Goal: Task Accomplishment & Management: Use online tool/utility

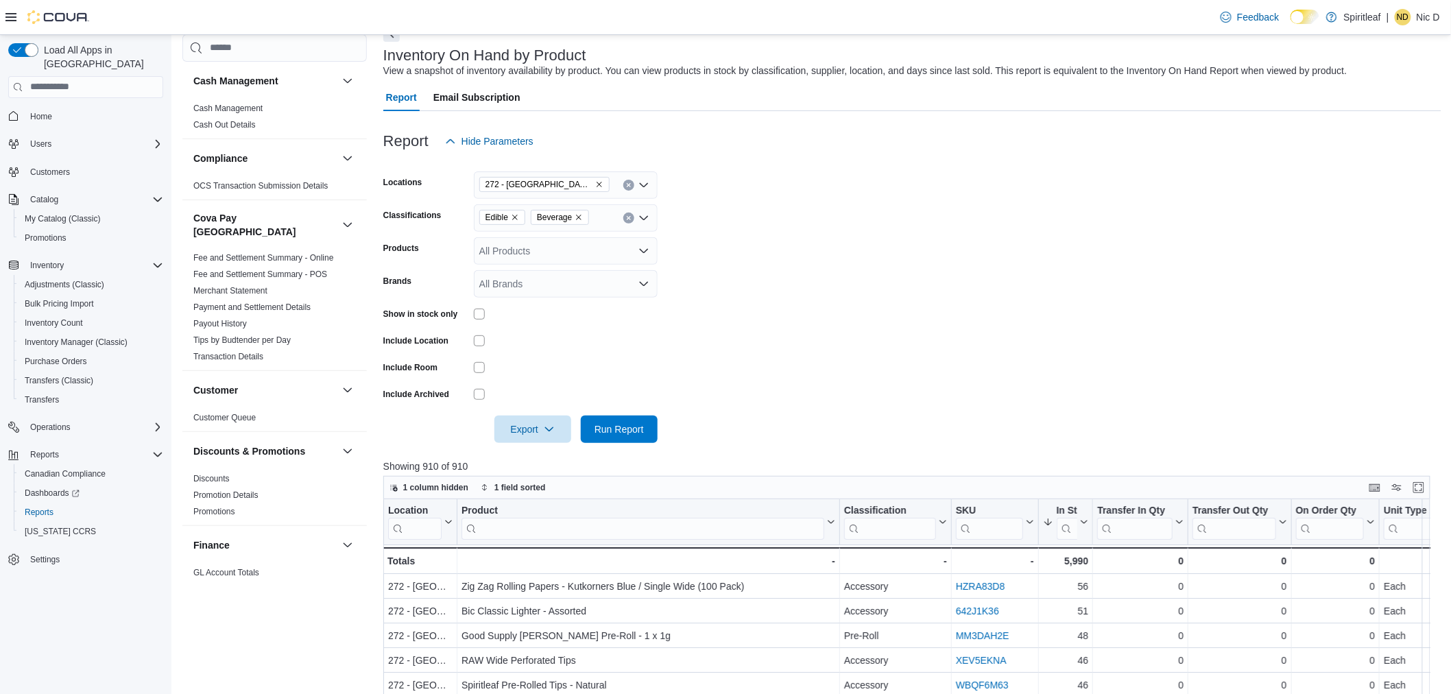
scroll to position [286, 0]
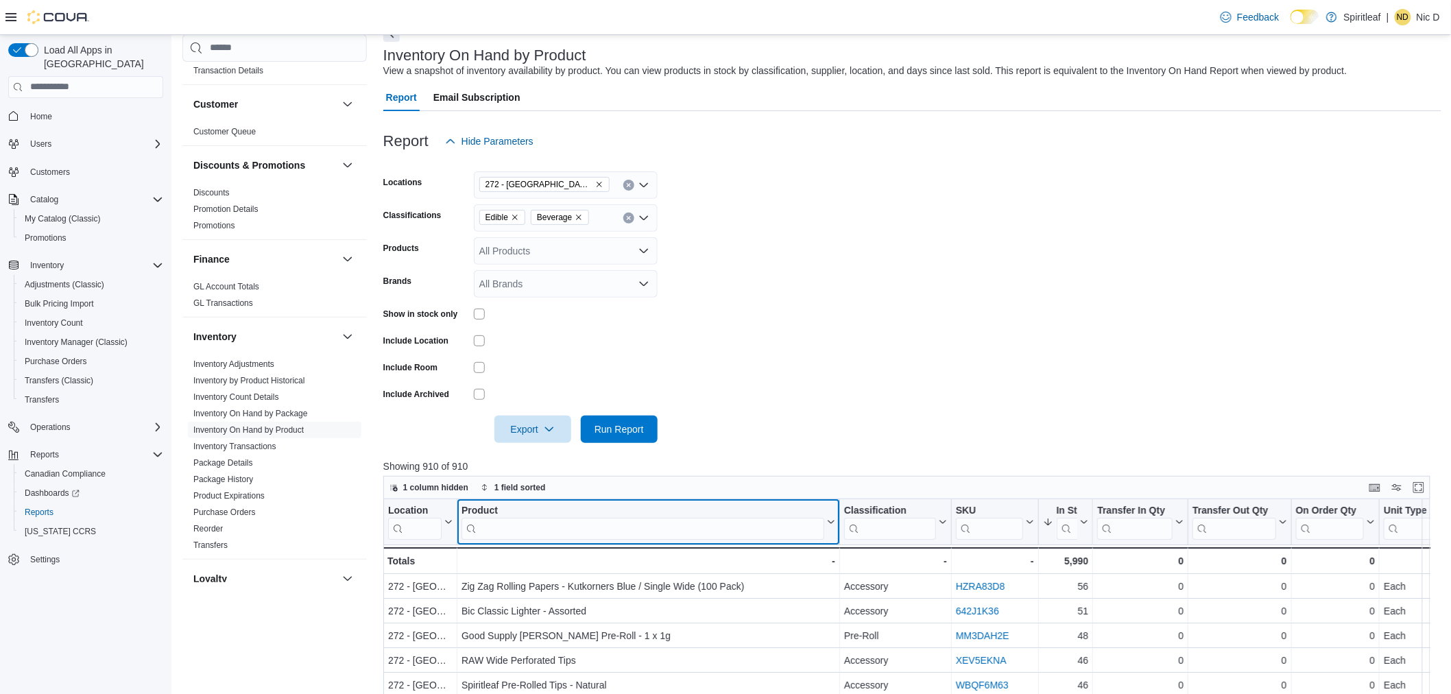
click at [523, 523] on input "search" at bounding box center [643, 528] width 363 height 22
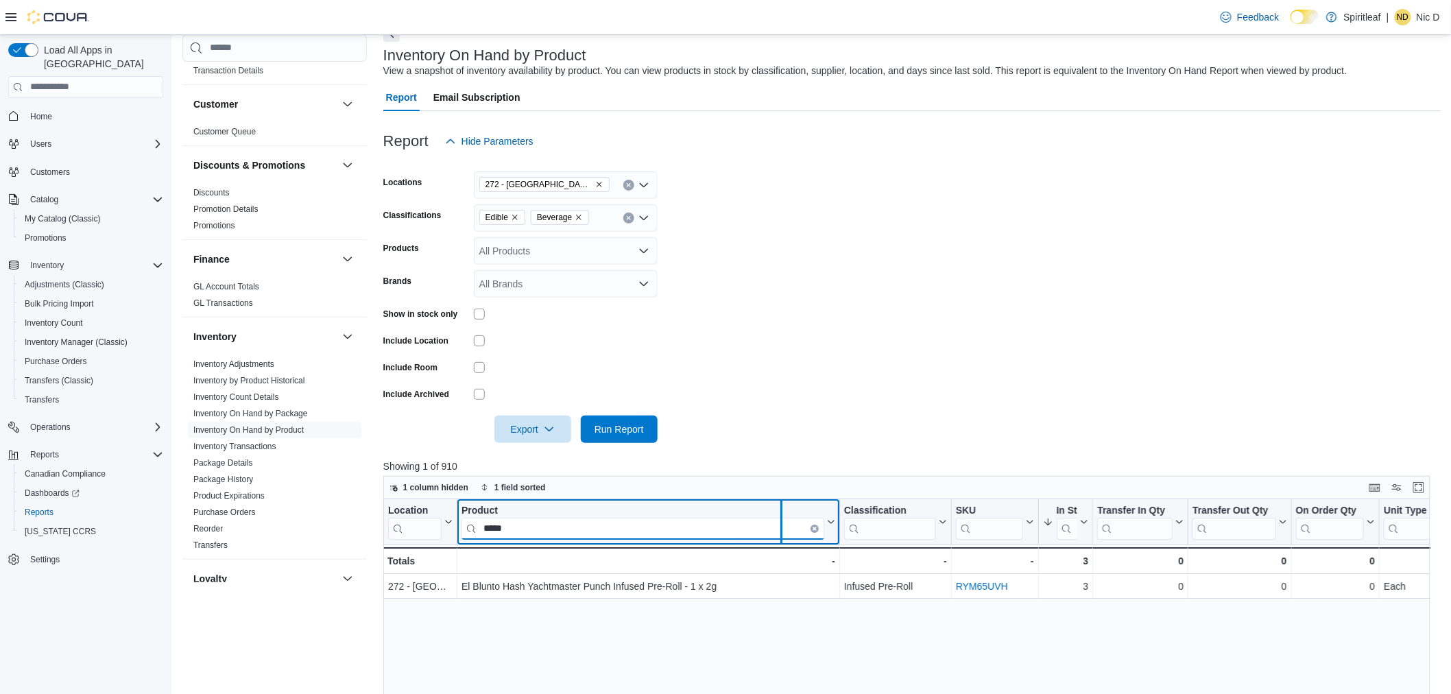
drag, startPoint x: 841, startPoint y: 522, endPoint x: 776, endPoint y: 527, distance: 66.0
click at [776, 527] on div at bounding box center [781, 521] width 11 height 45
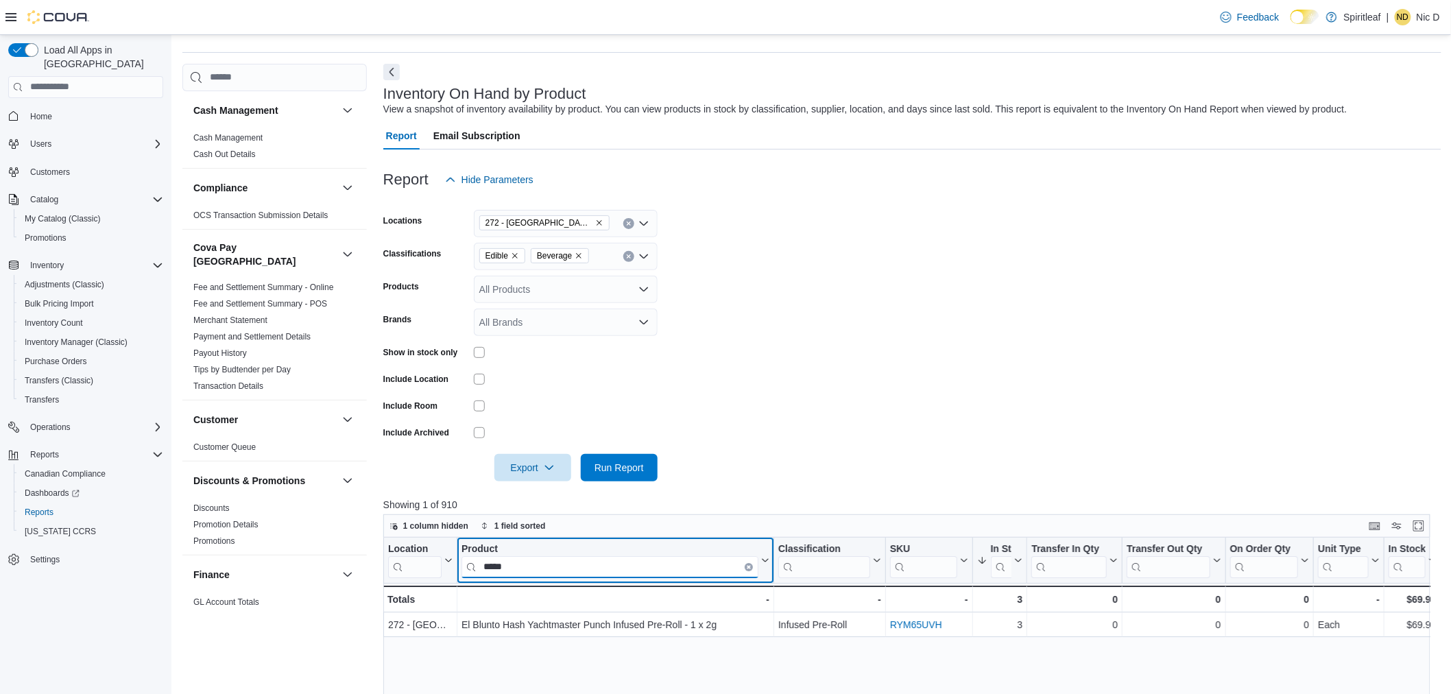
scroll to position [0, 0]
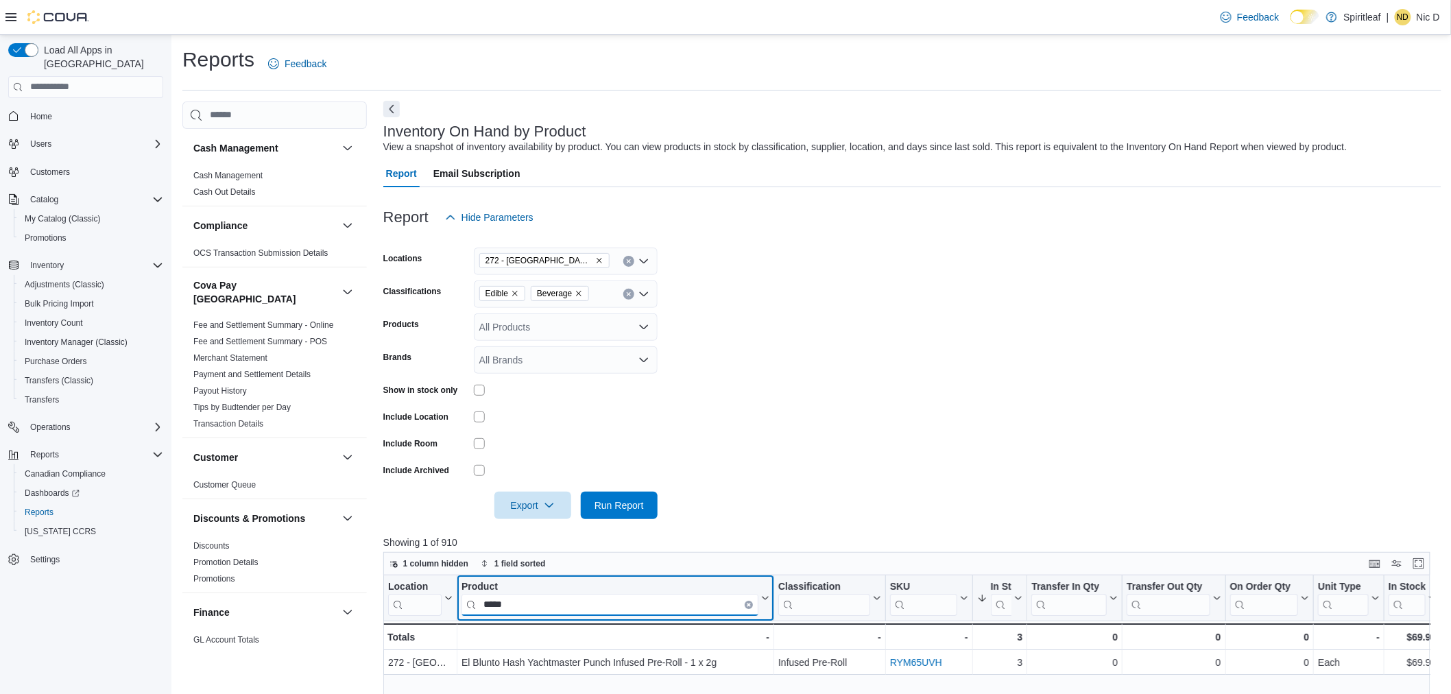
type input "*****"
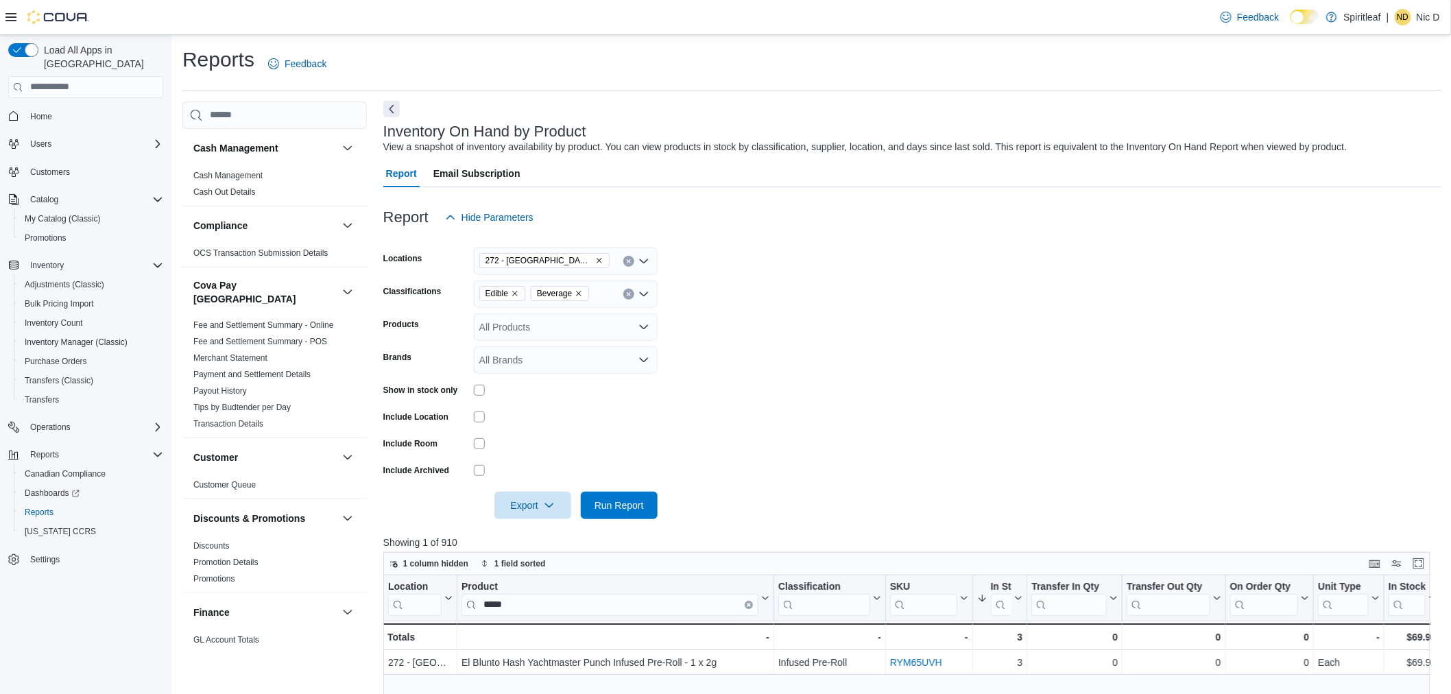
click at [392, 110] on button "Next" at bounding box center [391, 109] width 16 height 16
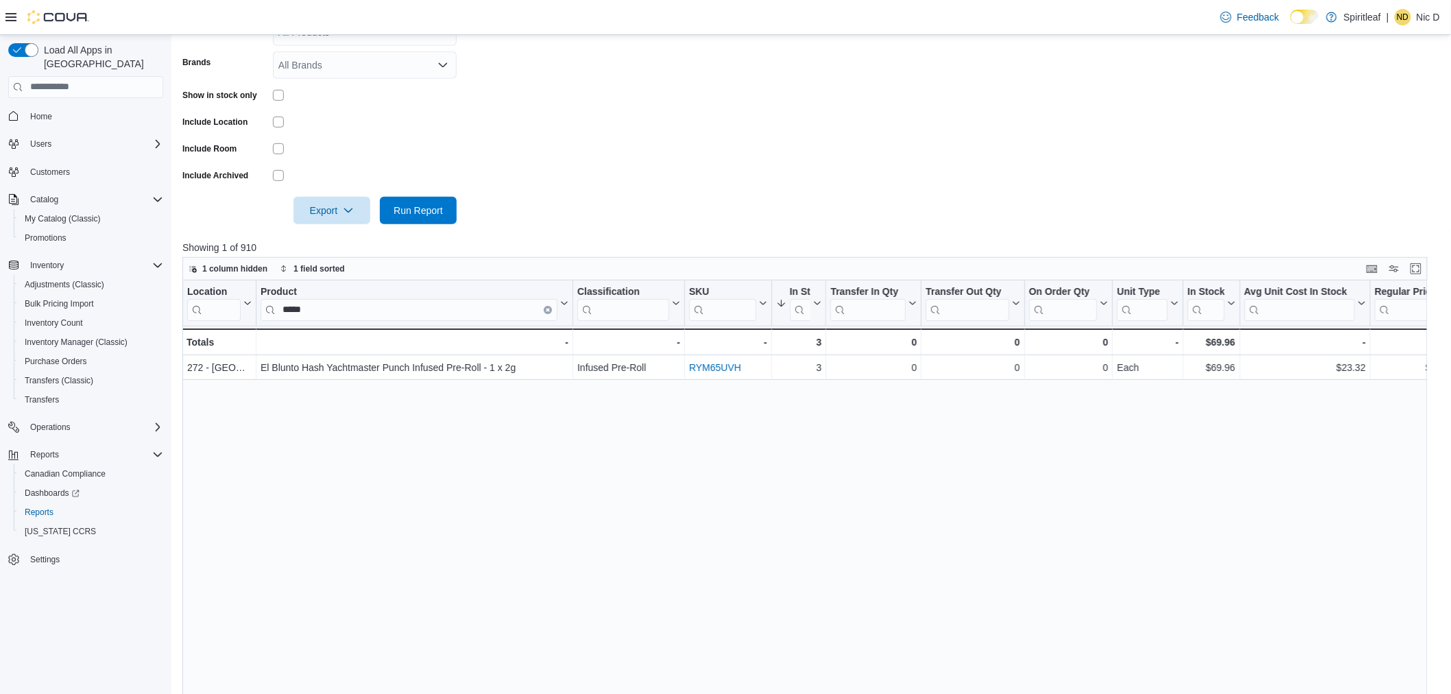
scroll to position [381, 0]
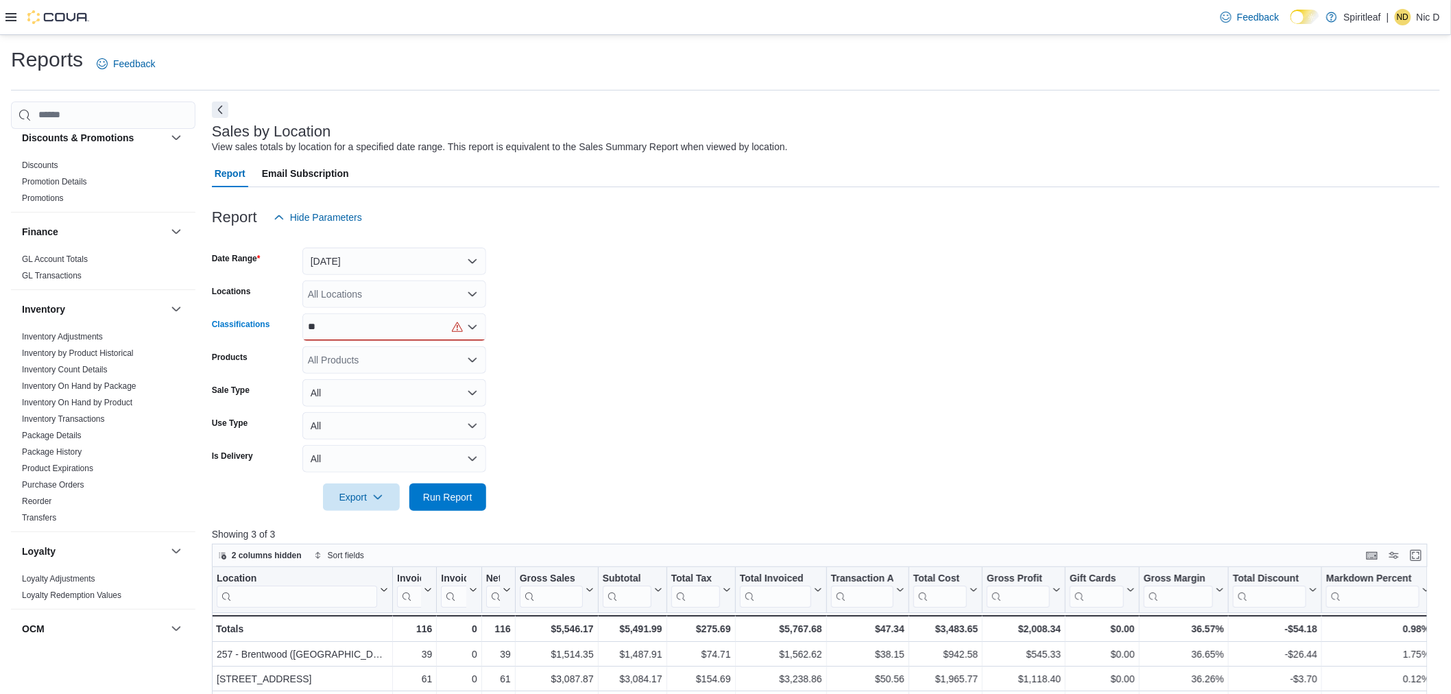
click at [414, 327] on div "** Combo box. Selected. 07. Selected. Combo box input. All Classifications. Typ…" at bounding box center [394, 326] width 184 height 27
type input "*"
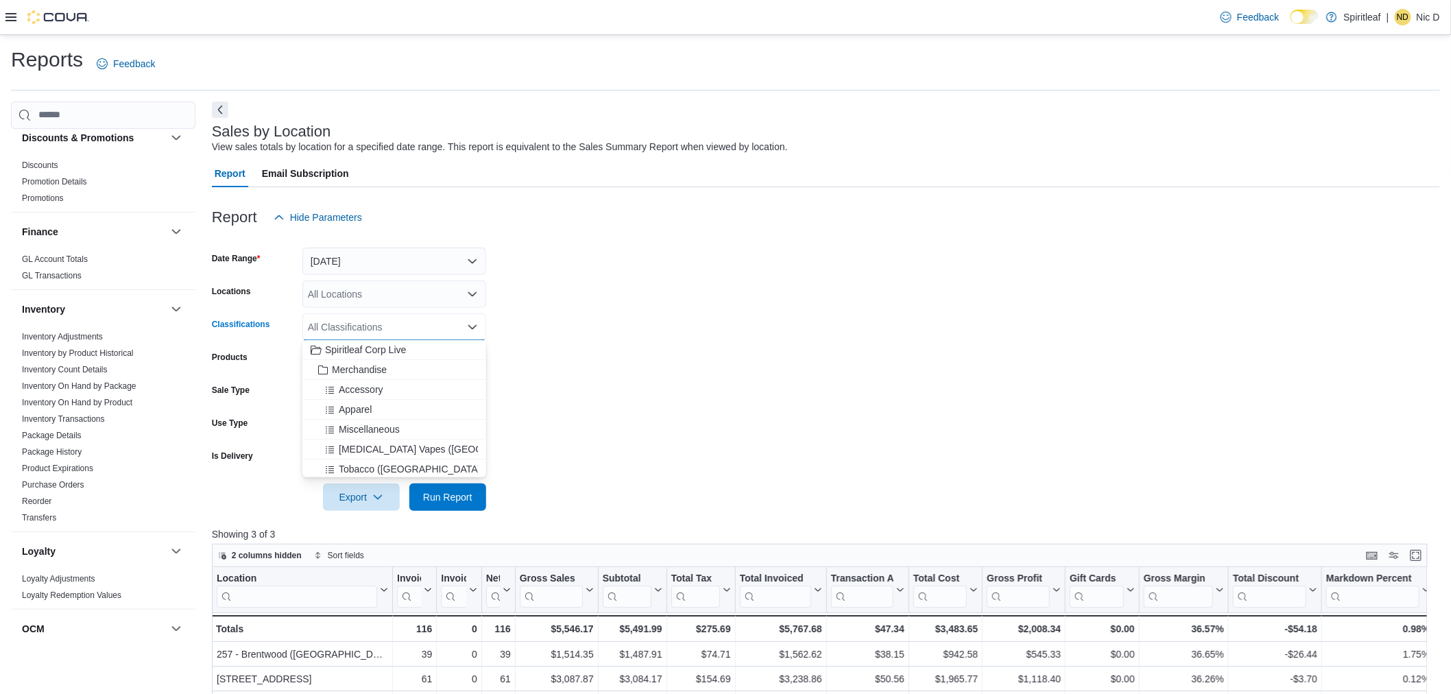
click at [558, 326] on form "Date Range Today Locations All Locations Classifications All Classifications Co…" at bounding box center [826, 371] width 1228 height 280
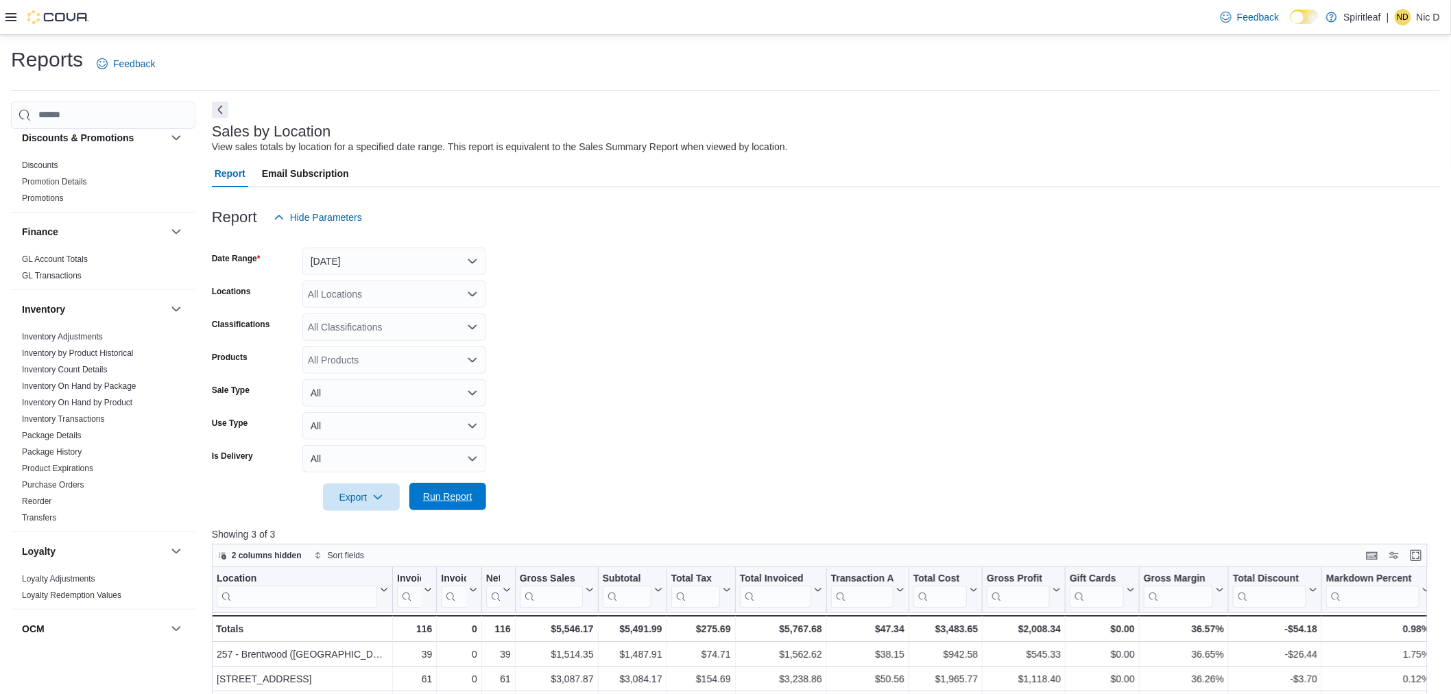
click at [454, 496] on span "Run Report" at bounding box center [447, 497] width 49 height 14
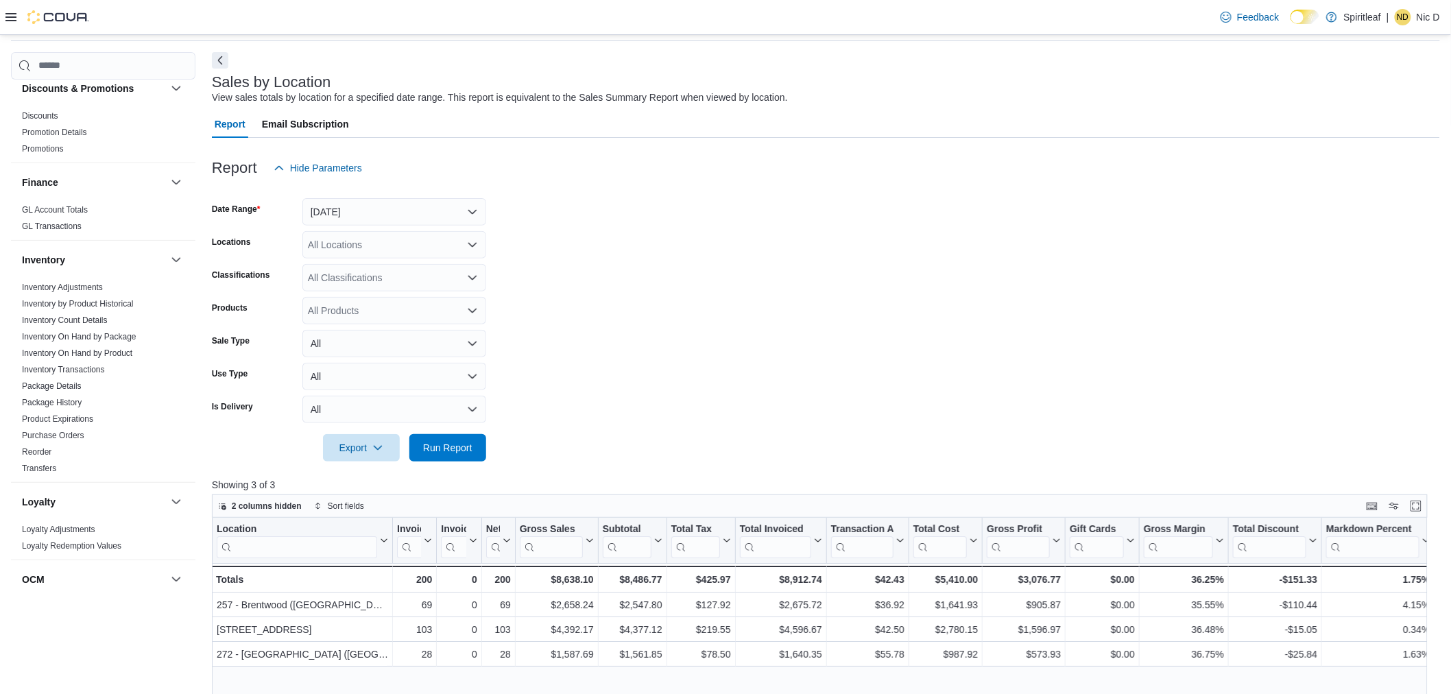
scroll to position [76, 0]
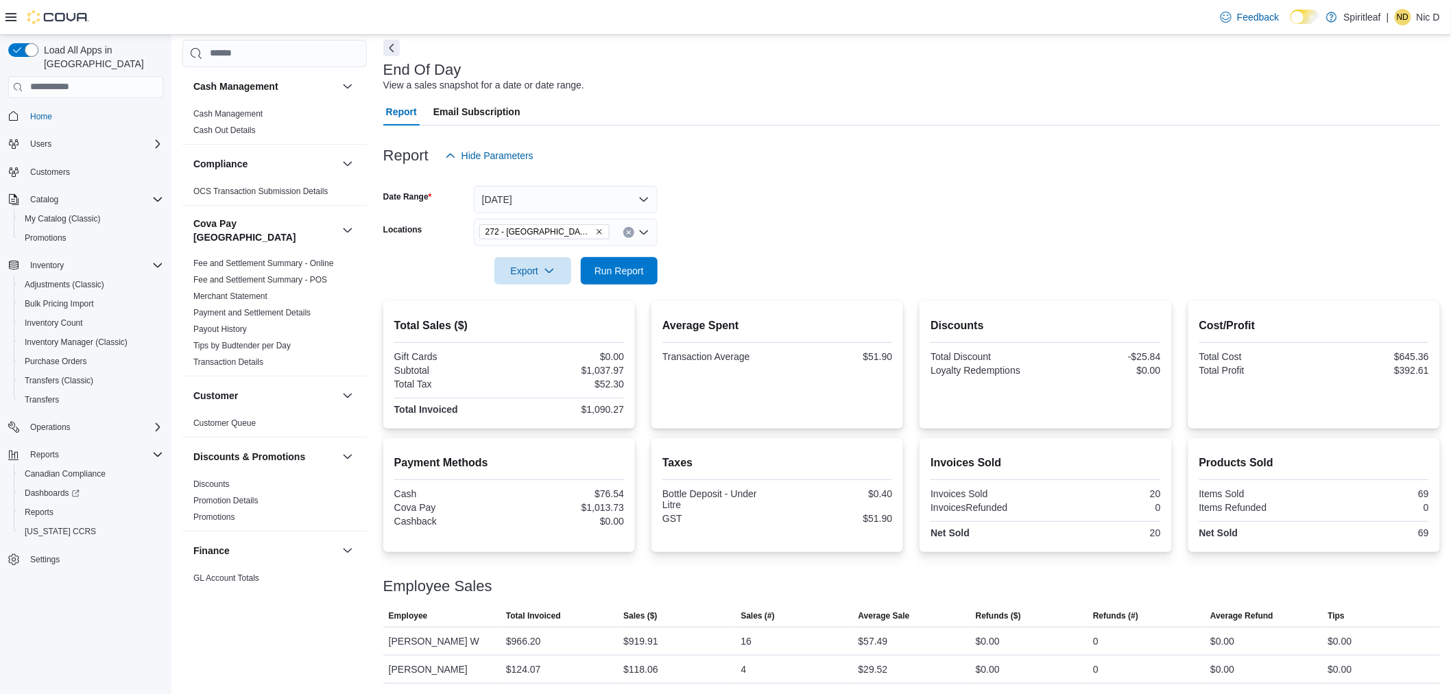
scroll to position [762, 0]
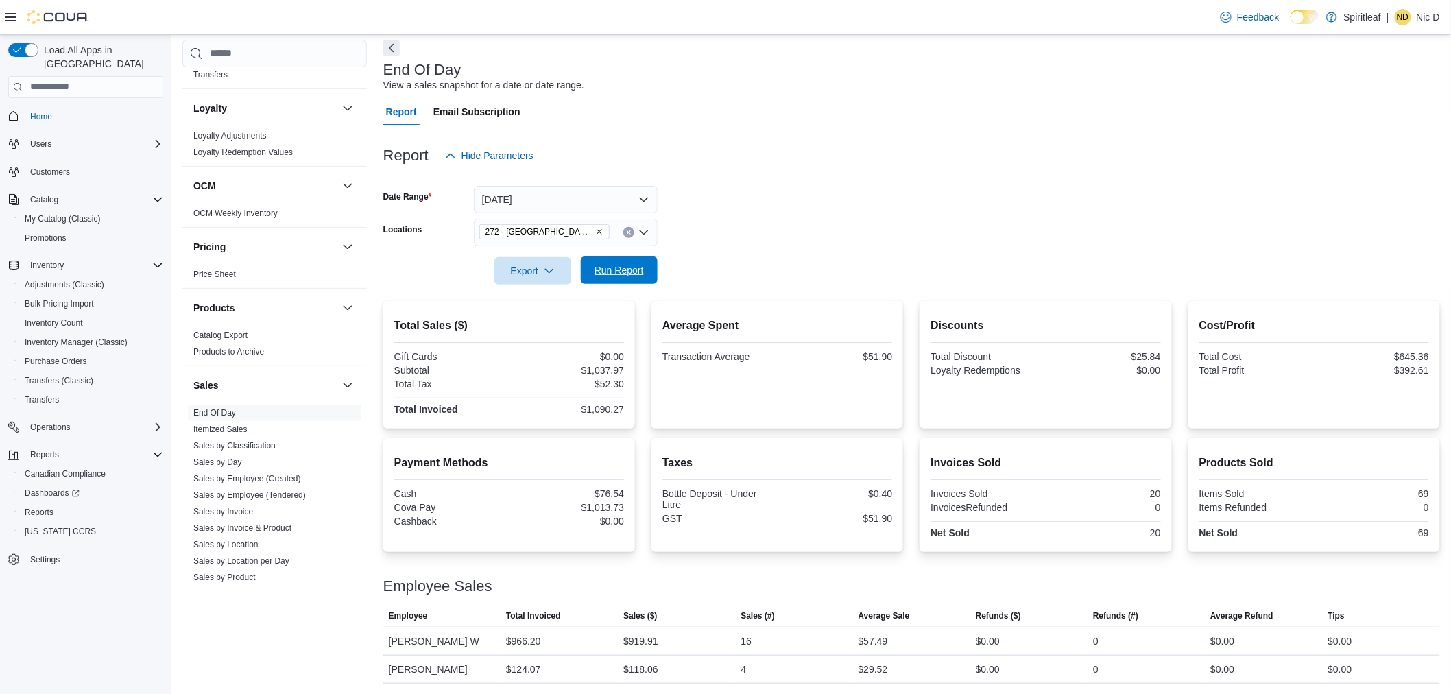
click at [624, 263] on span "Run Report" at bounding box center [619, 269] width 60 height 27
